Goal: Task Accomplishment & Management: Use online tool/utility

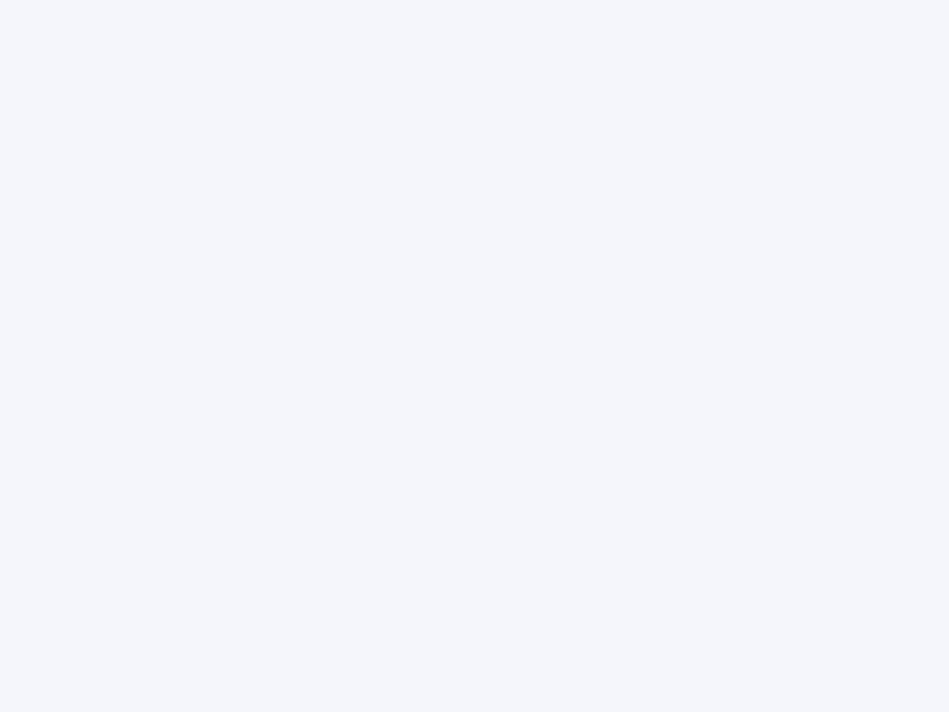
click at [475, 356] on div at bounding box center [474, 356] width 949 height 712
